Goal: Task Accomplishment & Management: Use online tool/utility

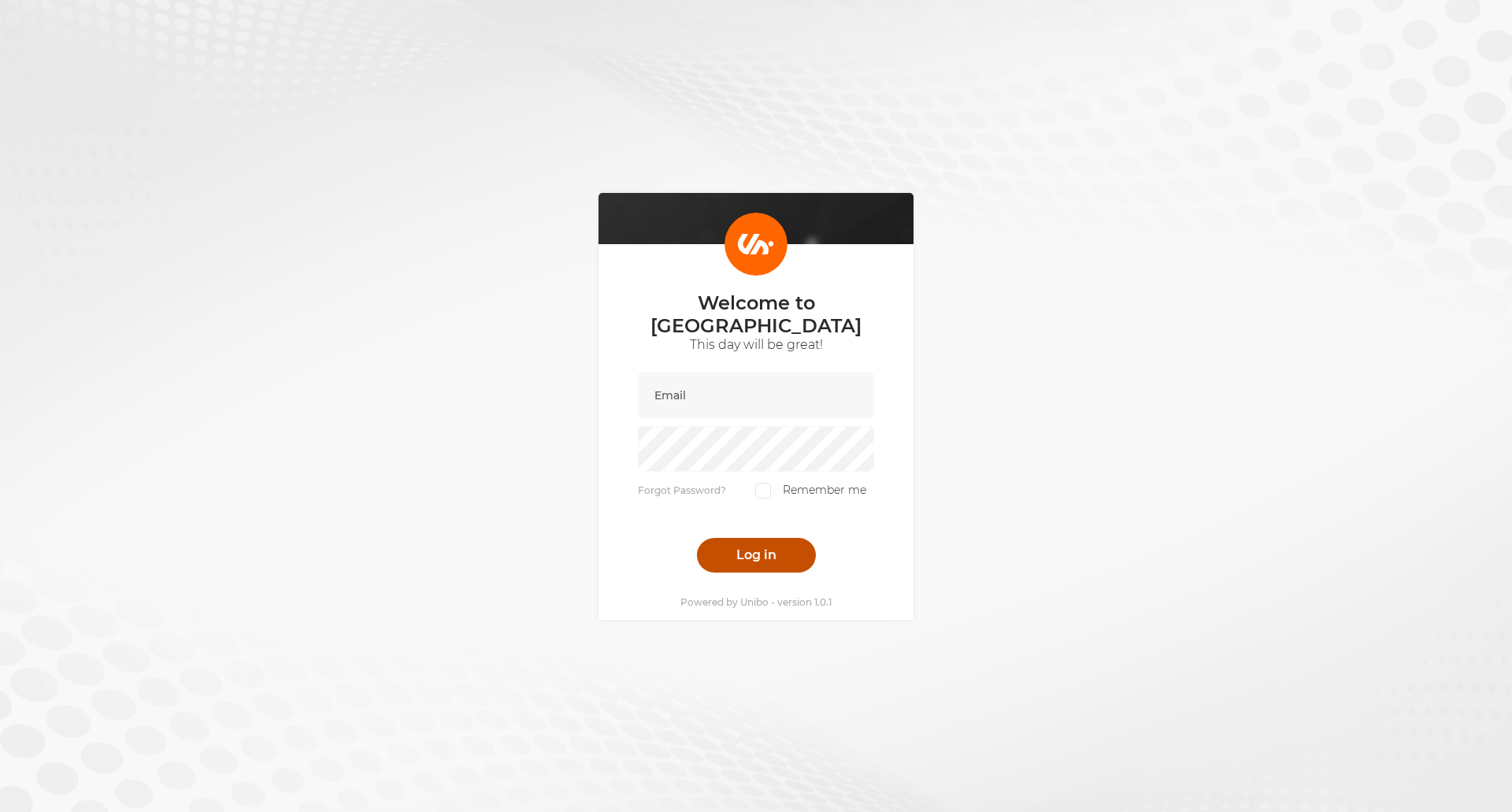
click at [761, 553] on button "Log in" at bounding box center [756, 555] width 119 height 35
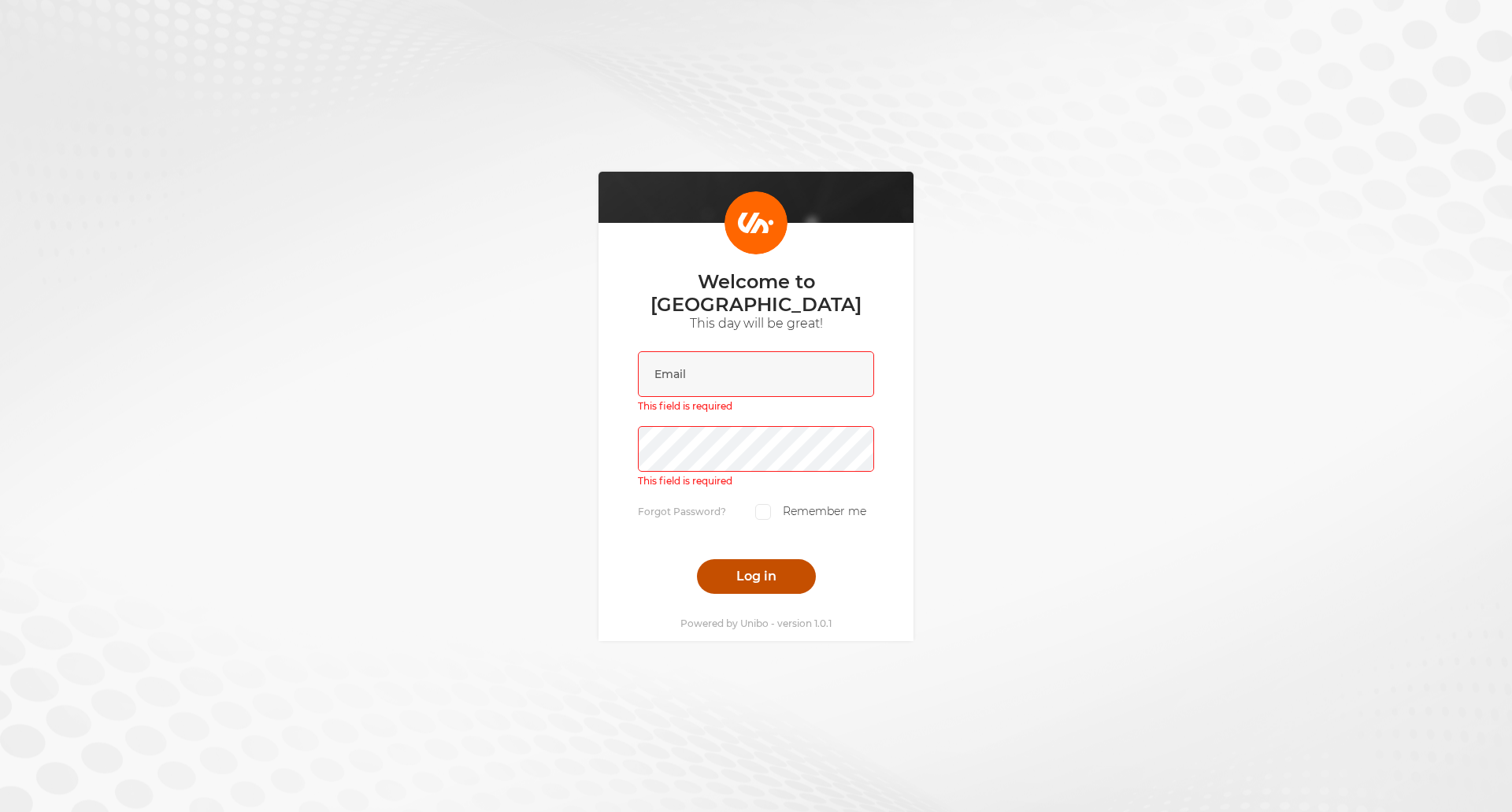
scroll to position [11, 0]
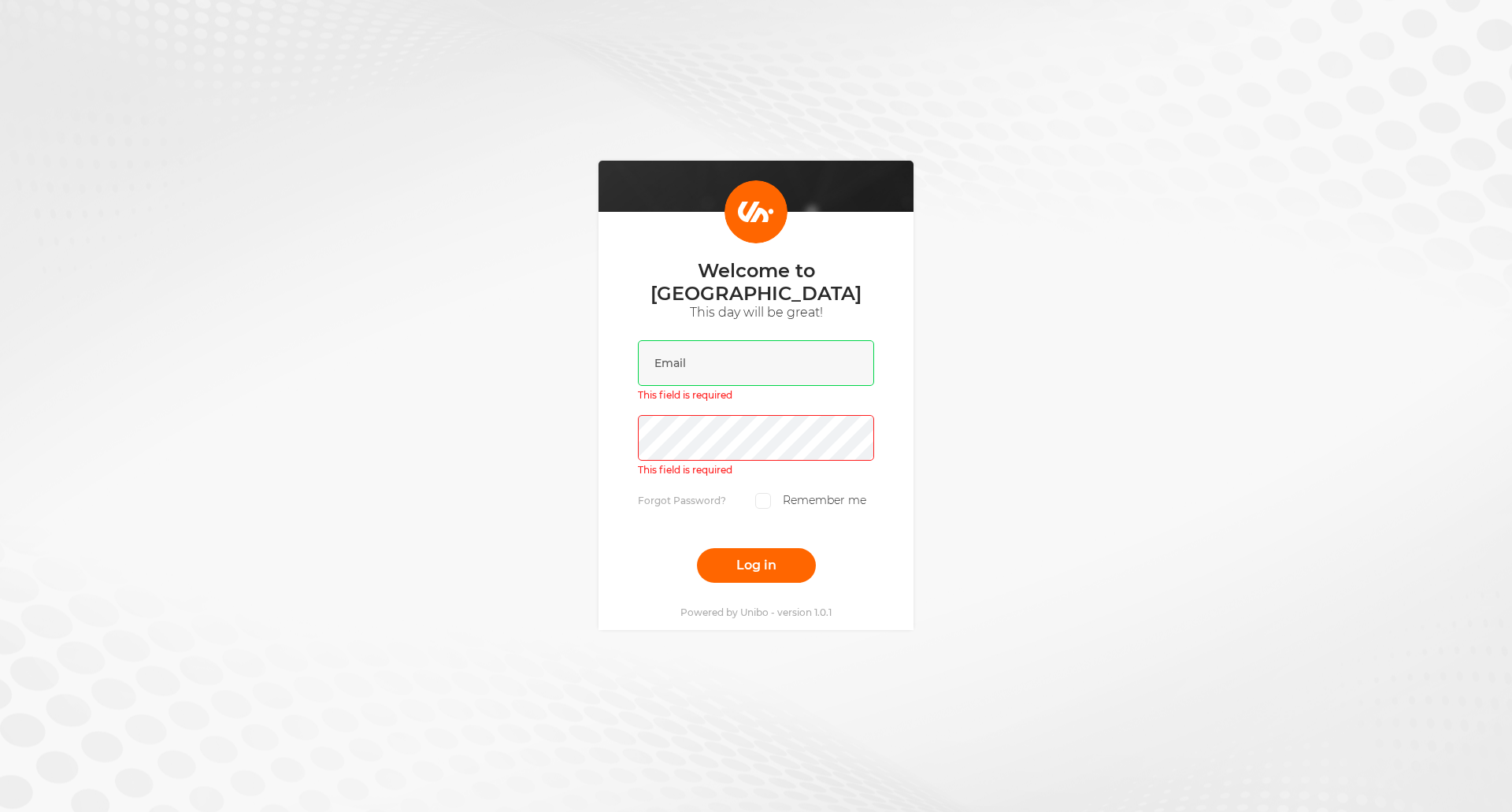
click at [686, 363] on input "email" at bounding box center [756, 363] width 236 height 45
click at [0, 811] on com-1password-button at bounding box center [0, 812] width 0 height 0
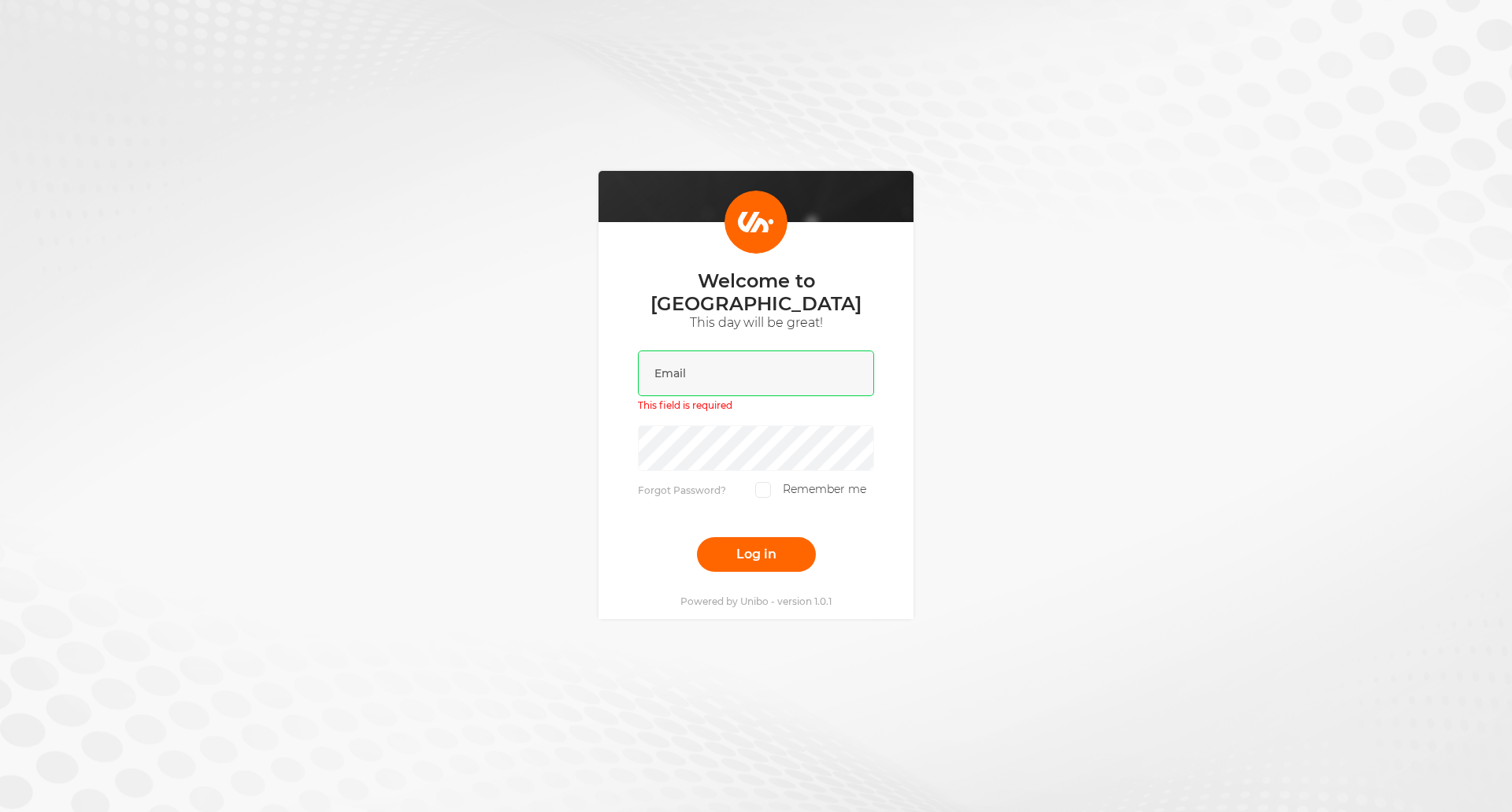
click at [699, 352] on input "email" at bounding box center [756, 372] width 236 height 45
paste input "[EMAIL_ADDRESS][DOMAIN_NAME]"
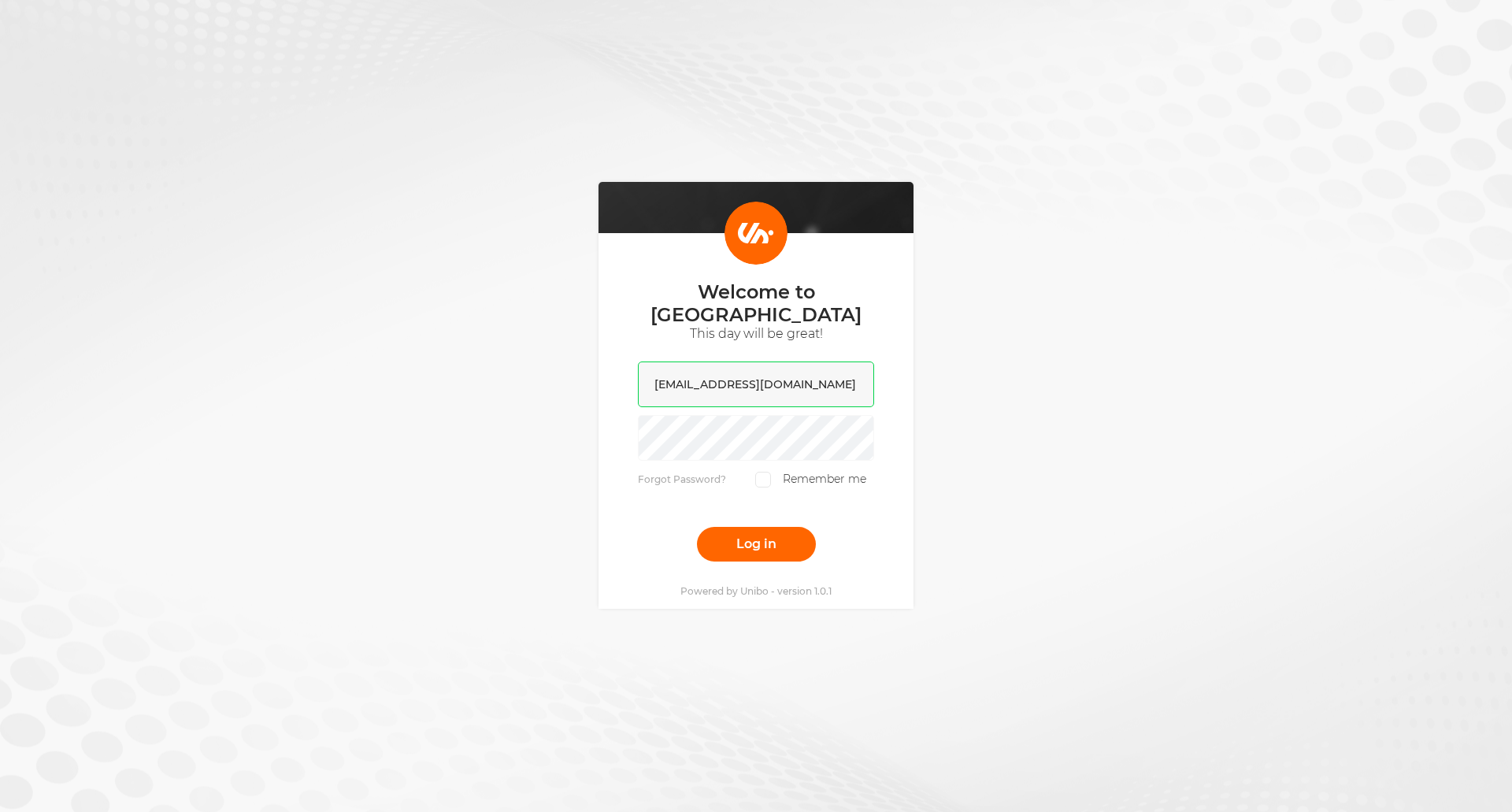
type input "[EMAIL_ADDRESS][DOMAIN_NAME]"
click at [998, 366] on div "Welcome to [GEOGRAPHIC_DATA] This day will be great! [EMAIL_ADDRESS][DOMAIN_NAM…" at bounding box center [756, 395] width 1512 height 812
click at [766, 384] on input "[EMAIL_ADDRESS][DOMAIN_NAME]" at bounding box center [756, 384] width 236 height 45
click at [742, 528] on button "Log in" at bounding box center [756, 544] width 119 height 35
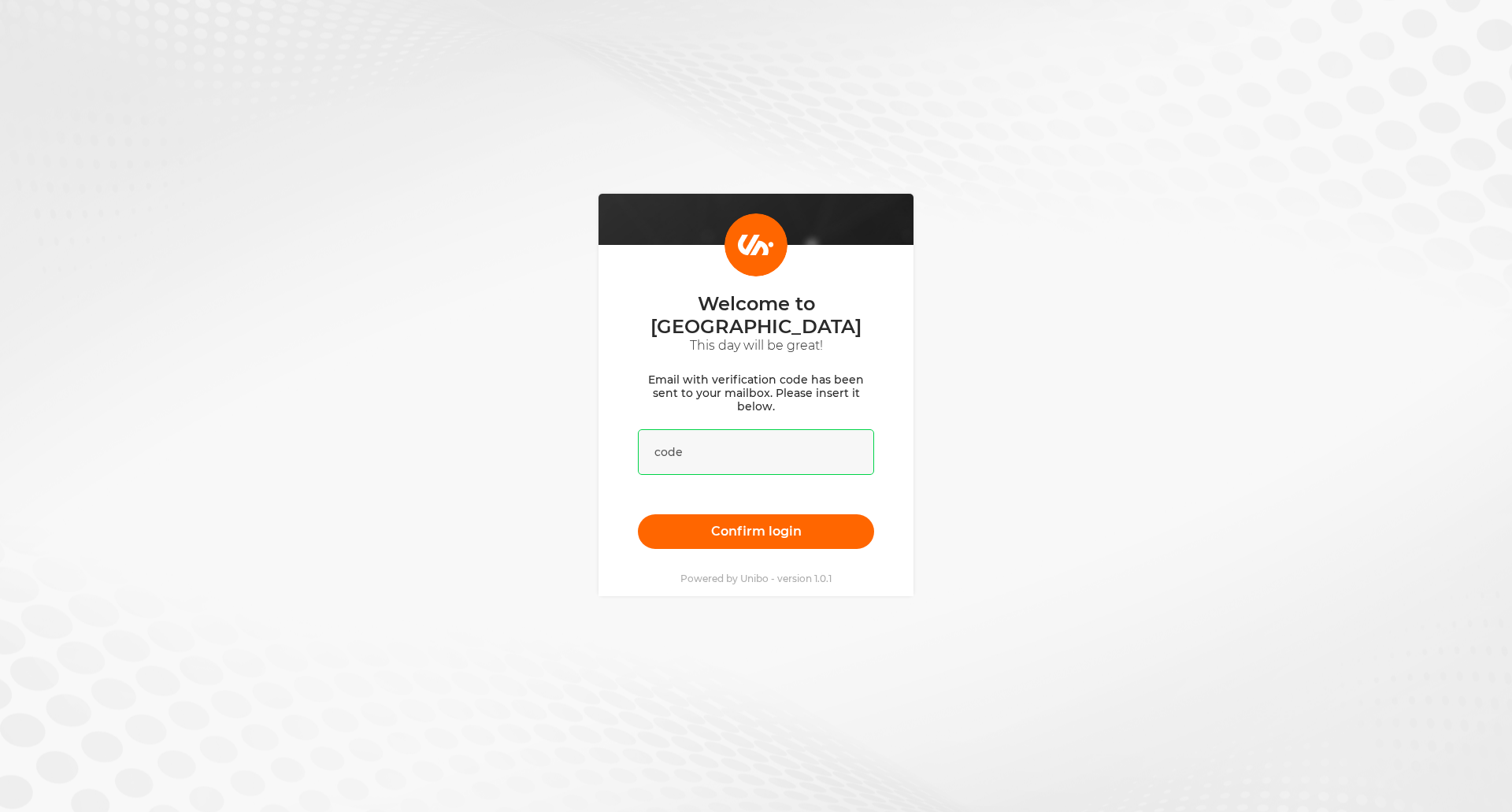
click at [680, 437] on input "text" at bounding box center [756, 451] width 236 height 45
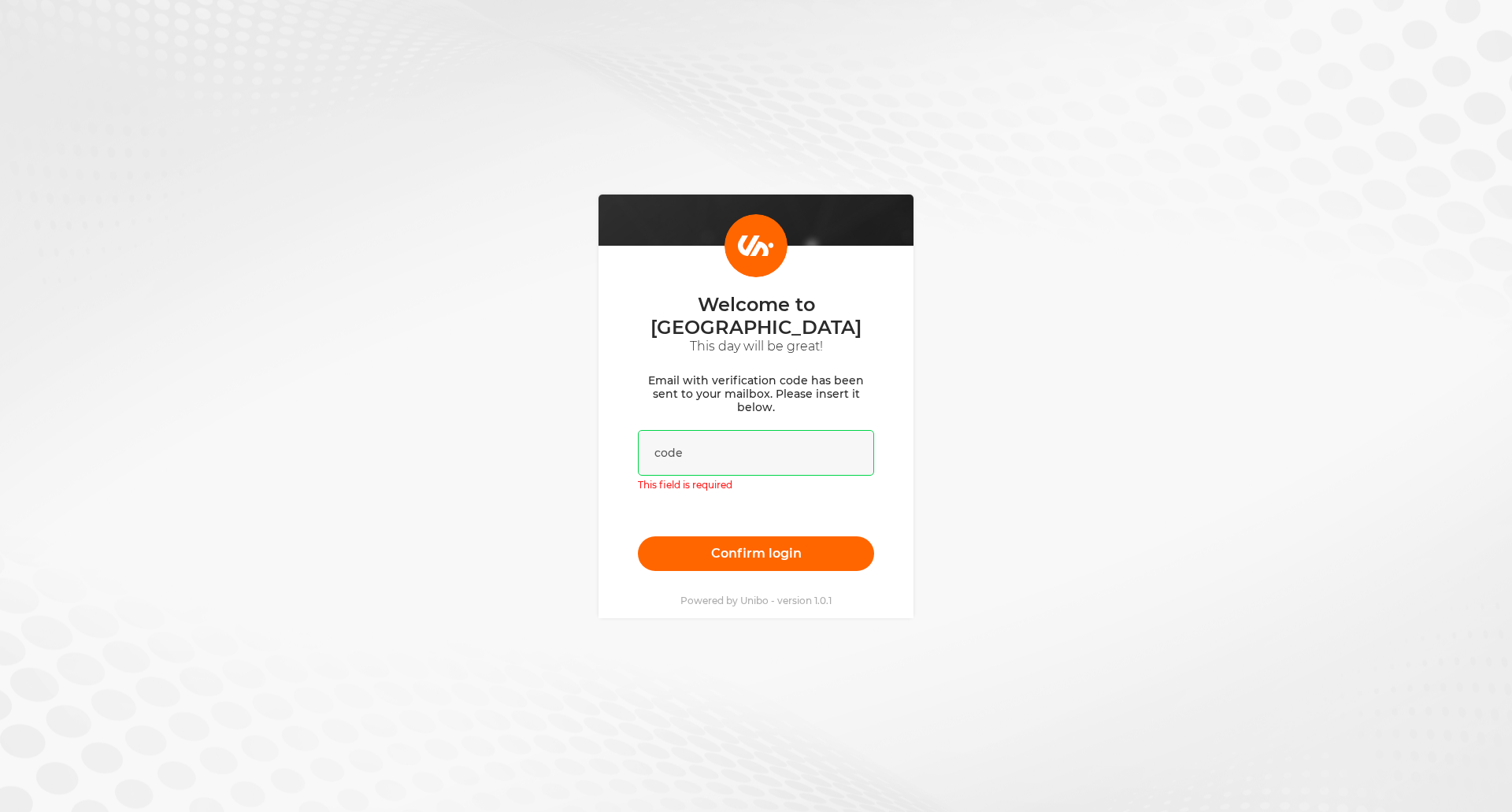
click at [684, 449] on input "text" at bounding box center [756, 452] width 236 height 45
paste input "838560"
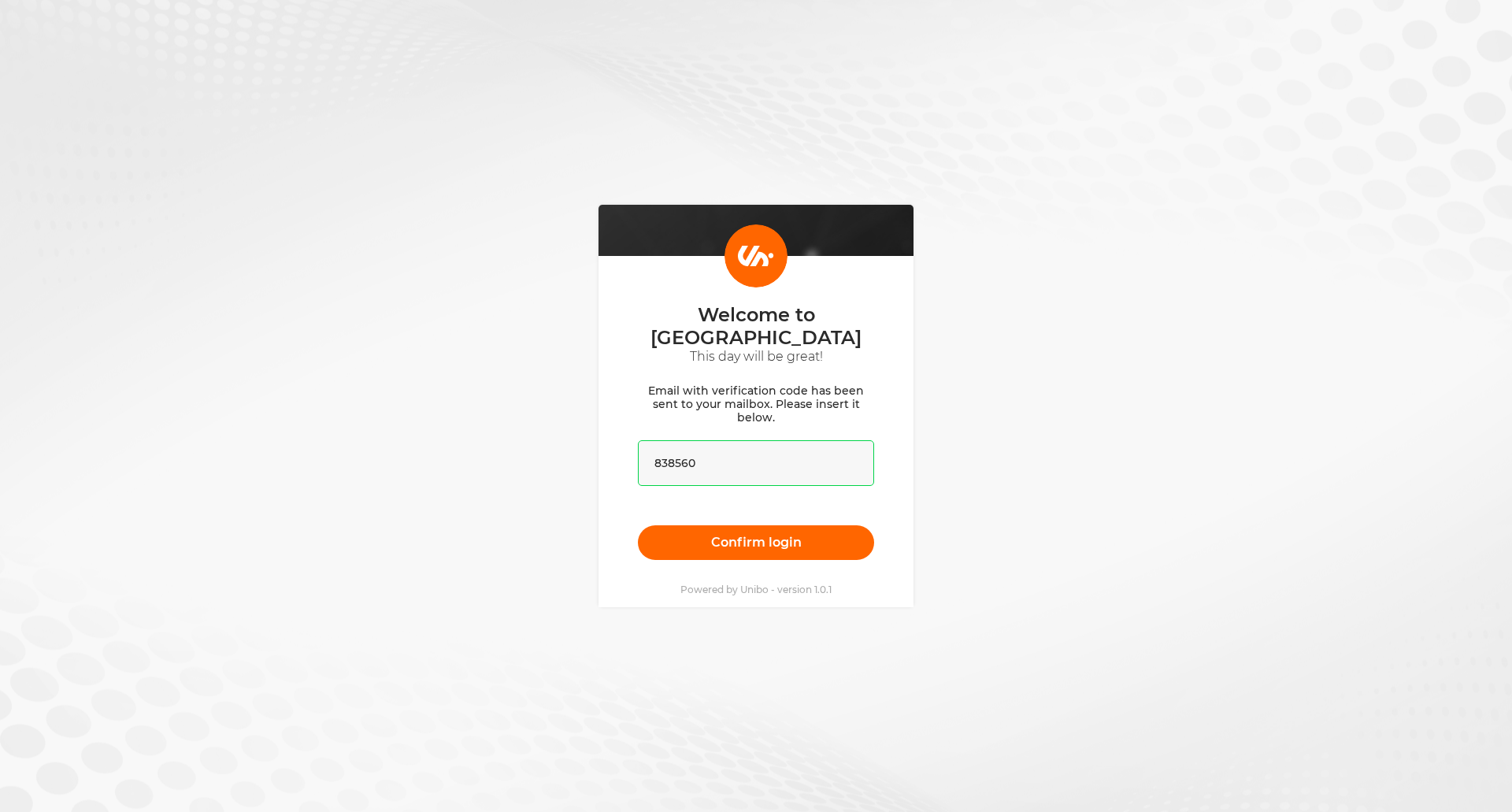
type input "838560"
click at [575, 537] on div "Welcome to [GEOGRAPHIC_DATA] This day will be great! Email with verification co…" at bounding box center [756, 406] width 1512 height 812
click at [740, 533] on button "Confirm login" at bounding box center [756, 543] width 236 height 35
